Goal: Check status

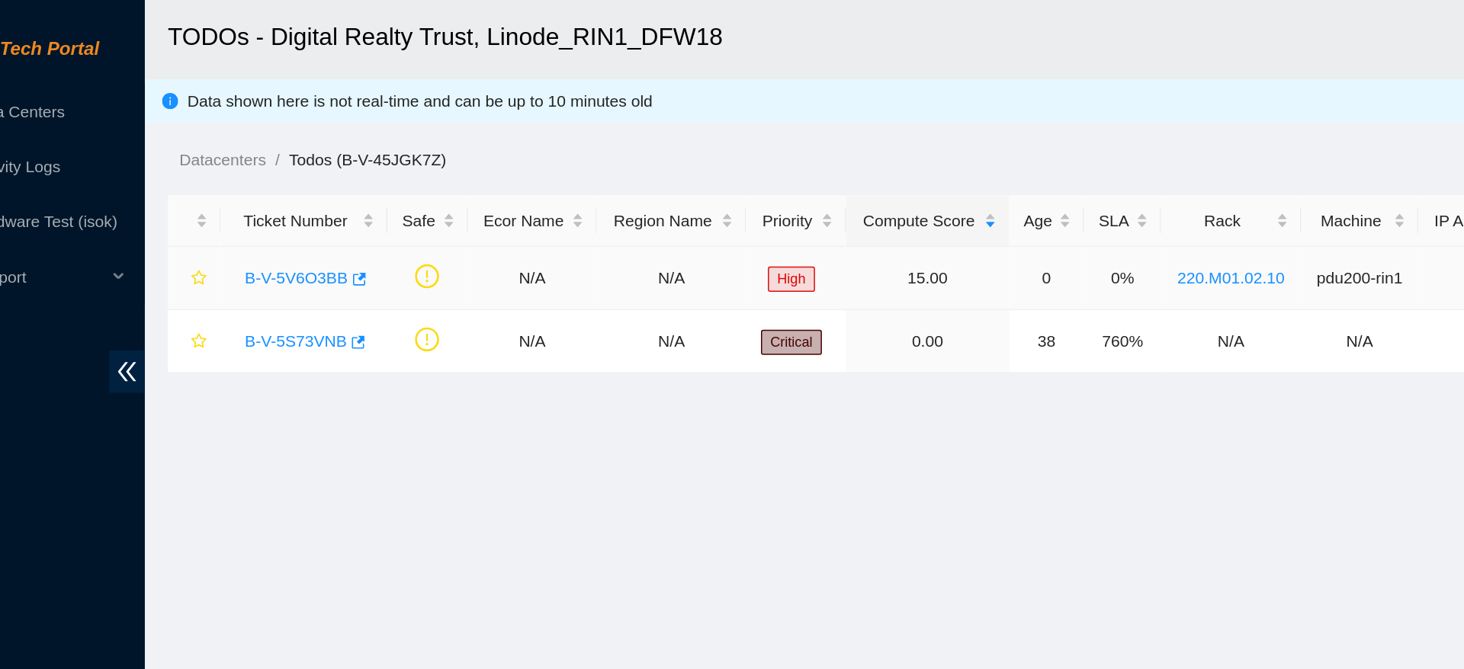
click at [246, 186] on link "B-V-5V6O3BB" at bounding box center [253, 184] width 69 height 12
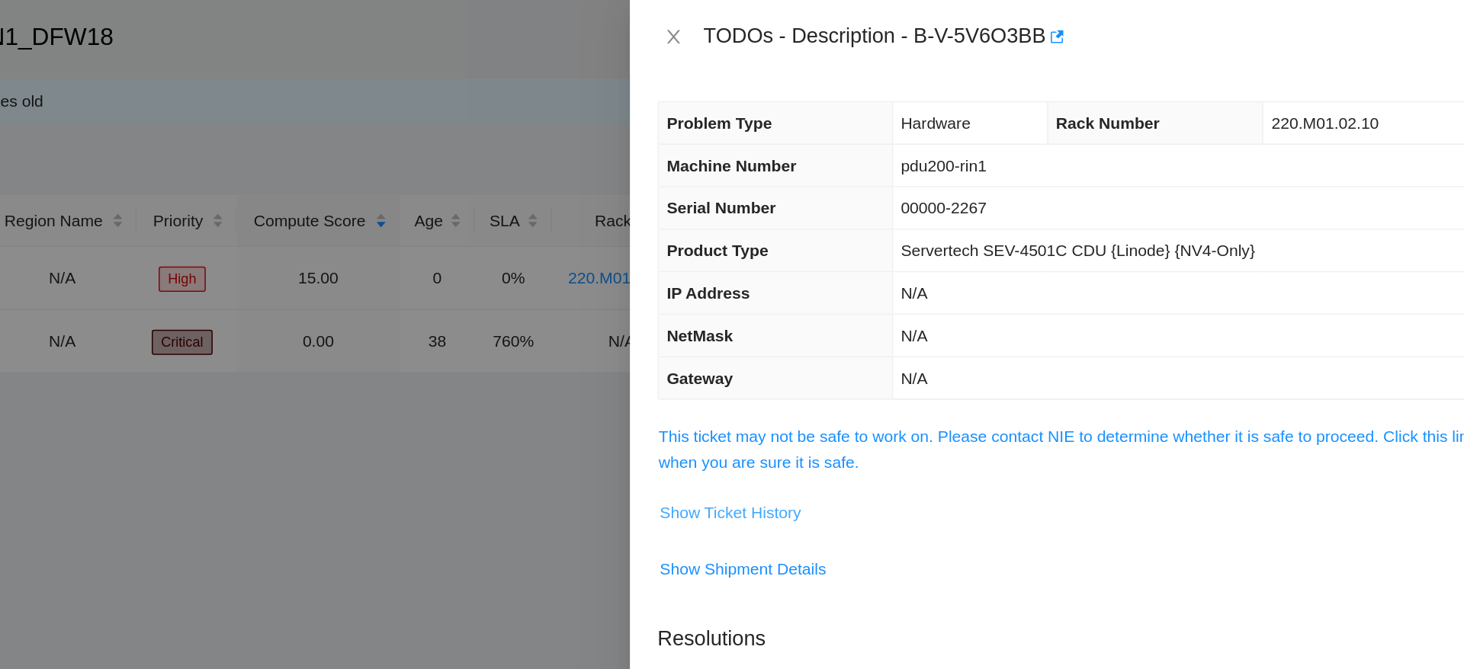
click at [970, 344] on span "Show Ticket History" at bounding box center [945, 340] width 94 height 17
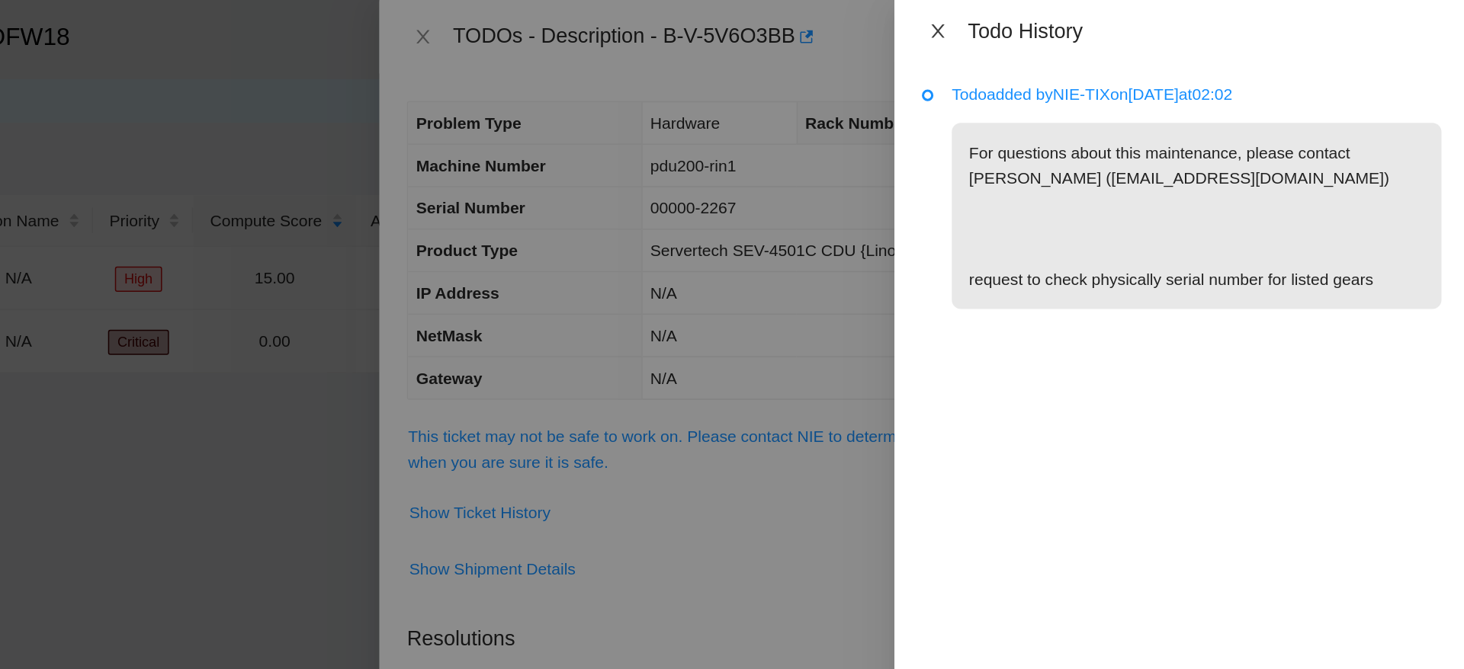
click at [1111, 26] on icon "close" at bounding box center [1112, 20] width 12 height 12
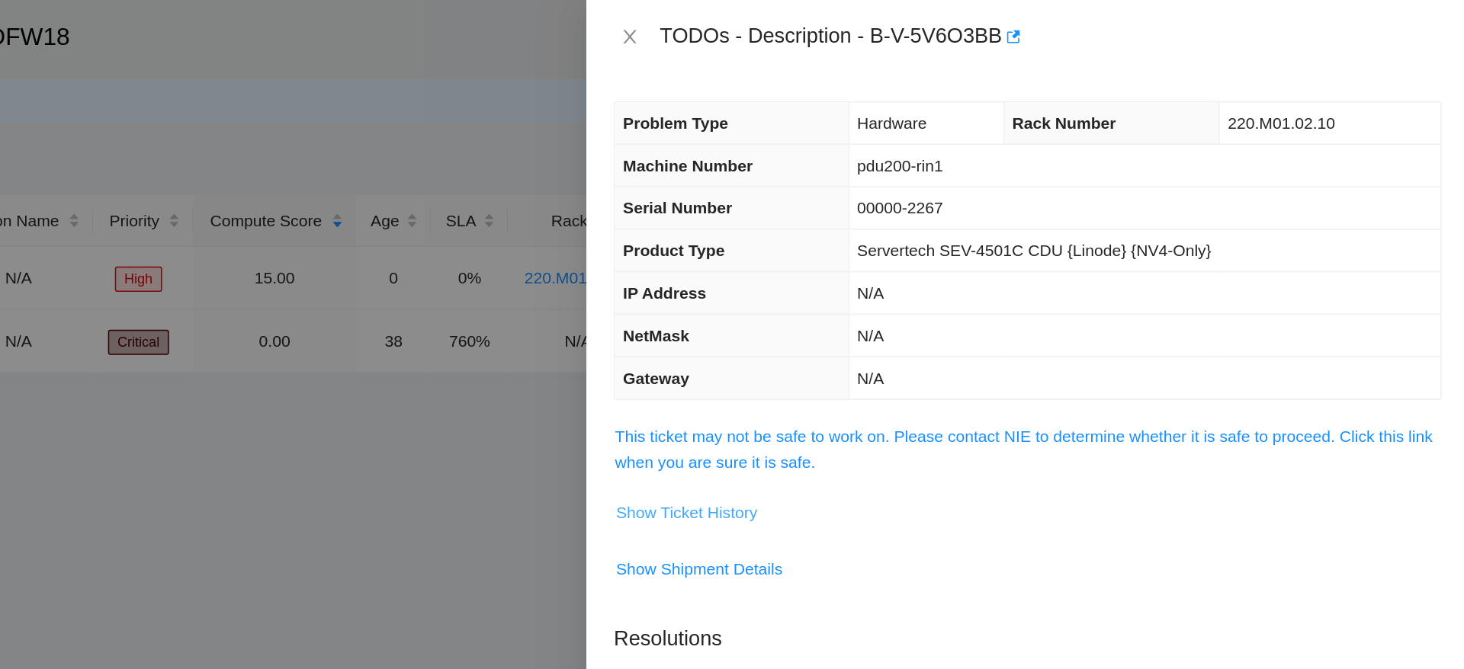
click at [961, 351] on button "Show Ticket History" at bounding box center [944, 340] width 95 height 24
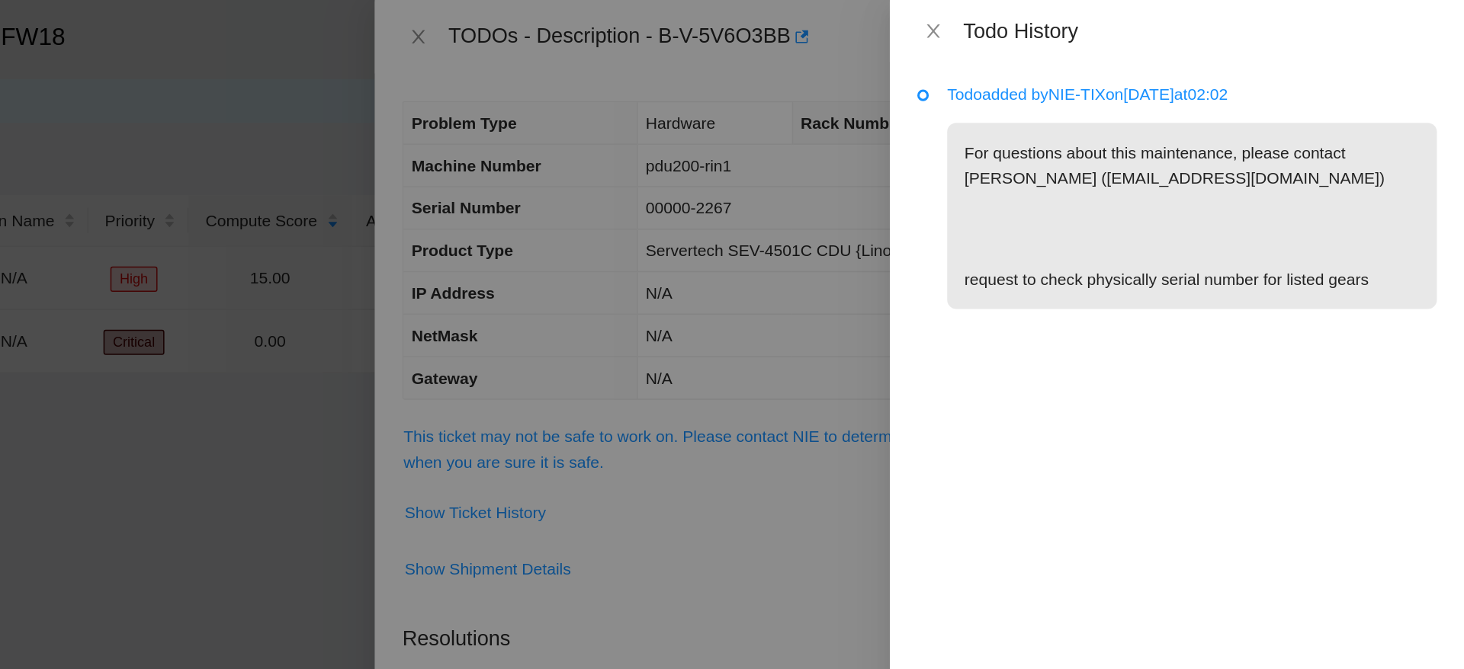
click at [1247, 352] on div "Todo added by NIE-TIX on [DATE] 02:02 For questions about this maintenance, ple…" at bounding box center [1273, 355] width 381 height 628
click at [684, 229] on div at bounding box center [732, 334] width 1464 height 669
